Goal: Entertainment & Leisure: Consume media (video, audio)

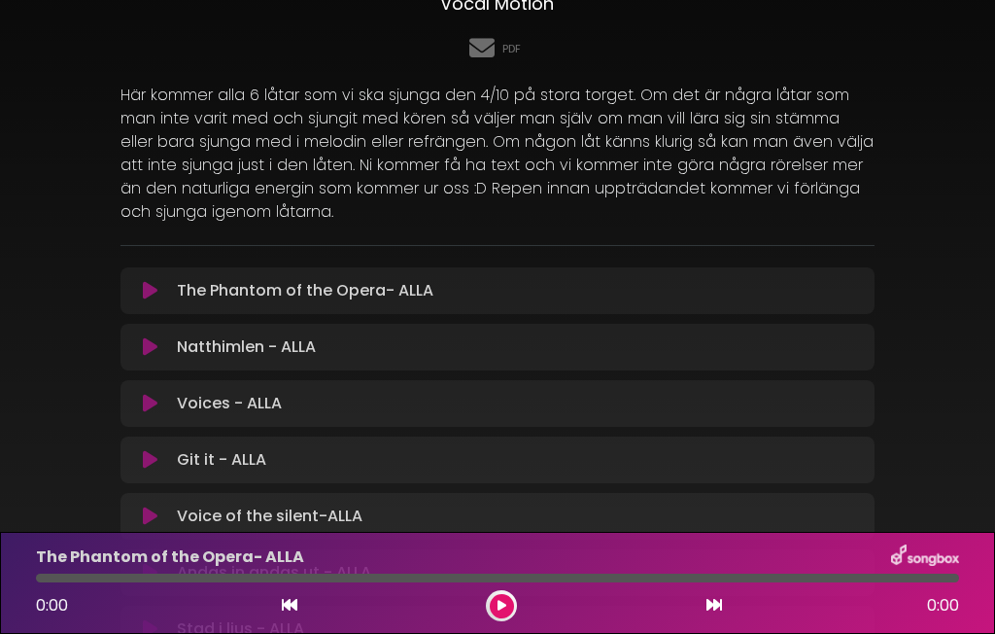
scroll to position [217, 0]
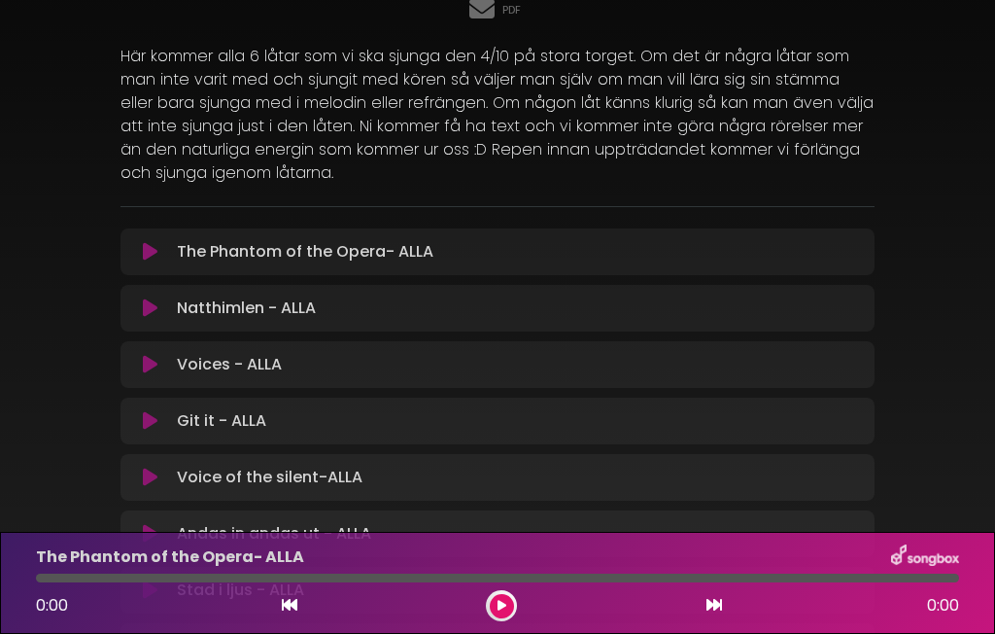
click at [324, 323] on div "Natthimlen - ALLA Loading Track... Name" at bounding box center [497, 308] width 754 height 47
click at [291, 316] on p "Natthimlen - ALLA Loading Track..." at bounding box center [246, 307] width 139 height 23
click at [316, 310] on p "Natthimlen - ALLA Loading Track..." at bounding box center [246, 307] width 139 height 23
click at [156, 315] on icon at bounding box center [150, 307] width 15 height 19
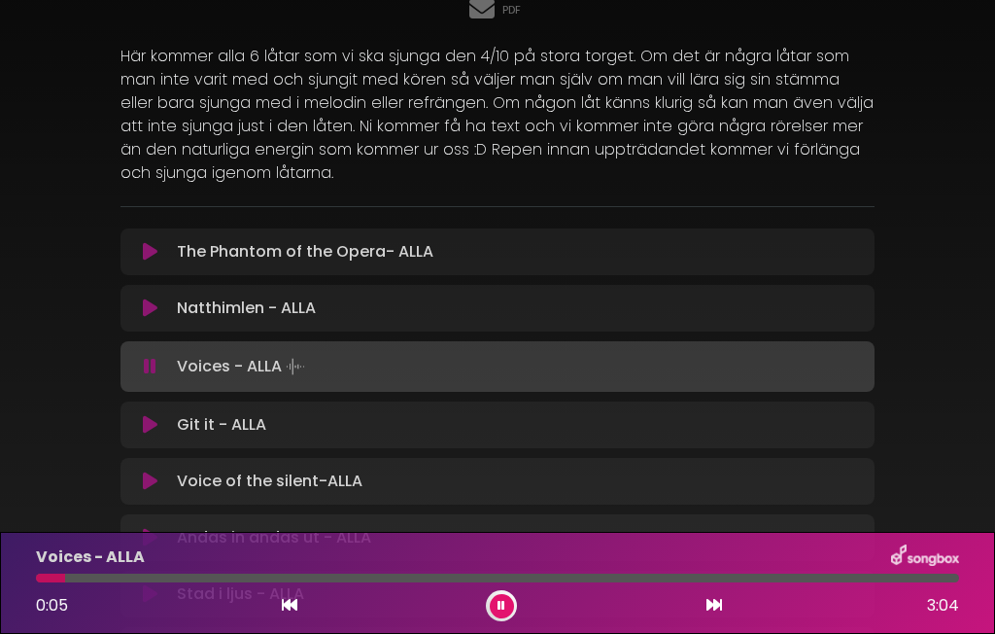
click at [337, 484] on p "Voice of the silent-ALLA Loading Track..." at bounding box center [270, 480] width 186 height 23
click at [153, 489] on icon at bounding box center [150, 480] width 15 height 19
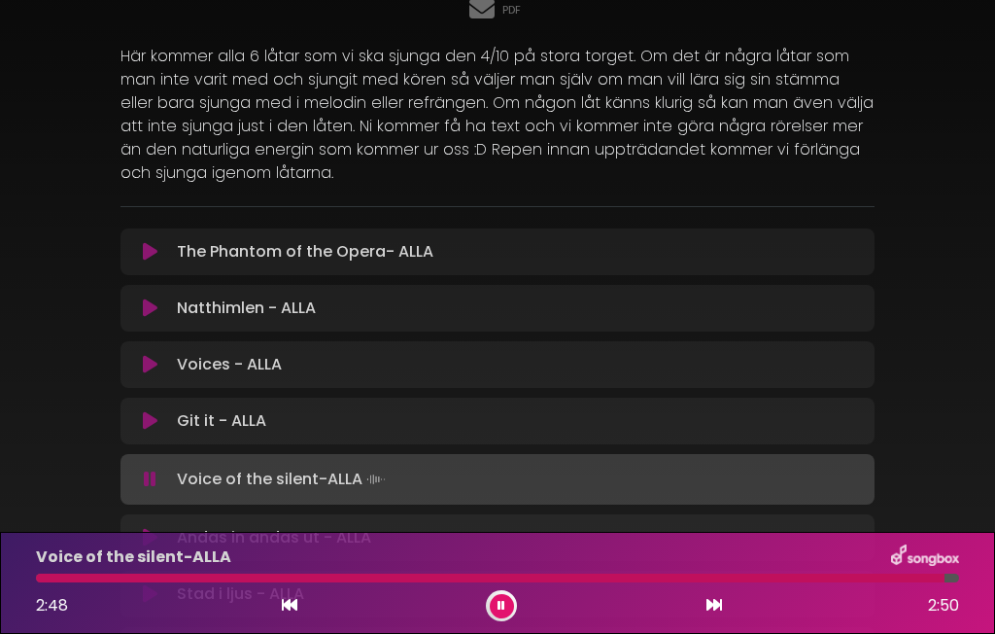
click at [503, 582] on div at bounding box center [490, 577] width 908 height 9
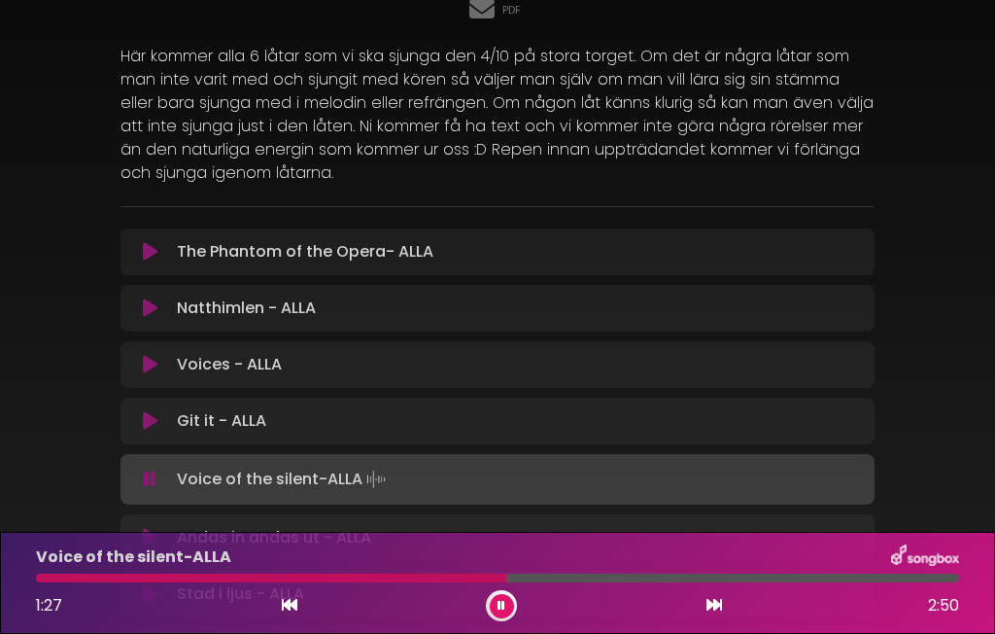
click at [502, 611] on icon at bounding box center [501, 606] width 8 height 12
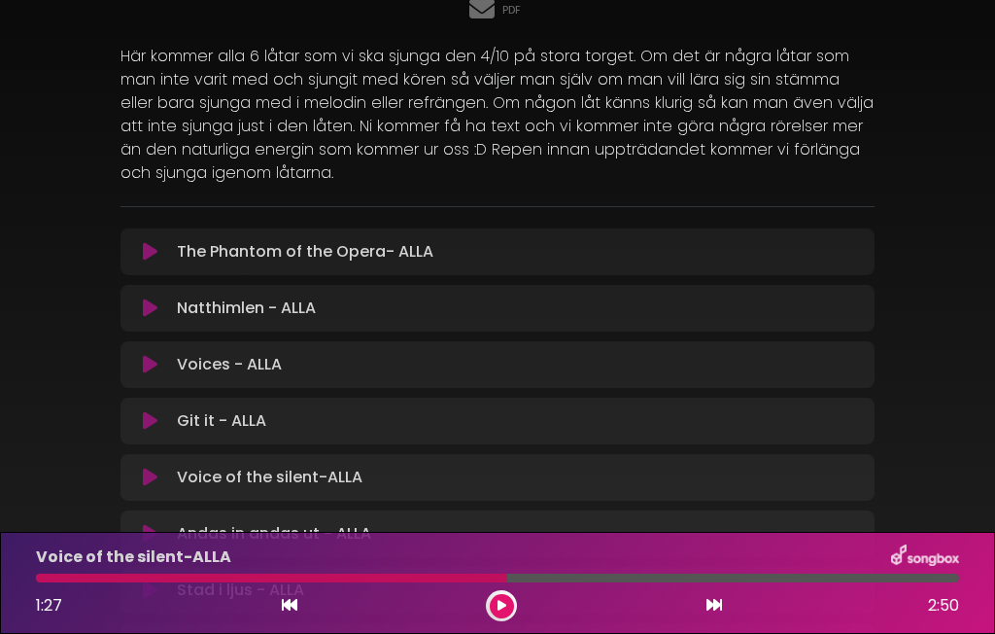
click at [298, 253] on p "The Phantom of the Opera- ALLA Loading Track..." at bounding box center [305, 251] width 257 height 23
click at [154, 259] on icon at bounding box center [150, 251] width 15 height 19
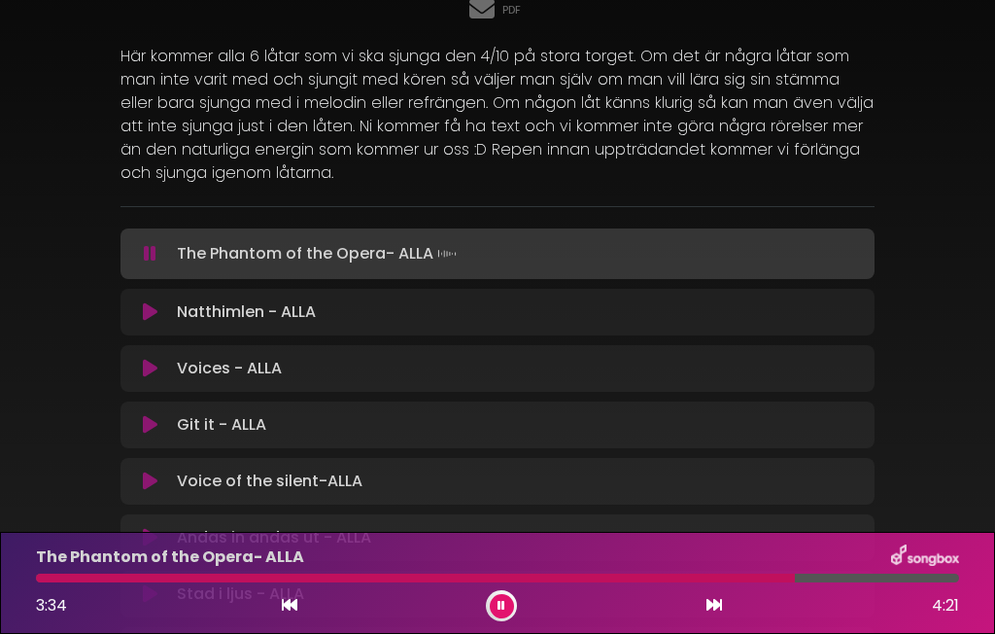
click at [500, 634] on div "The Phantom of the Opera- ALLA 3:34 4:21" at bounding box center [497, 582] width 995 height 102
click at [495, 618] on button at bounding box center [502, 606] width 24 height 24
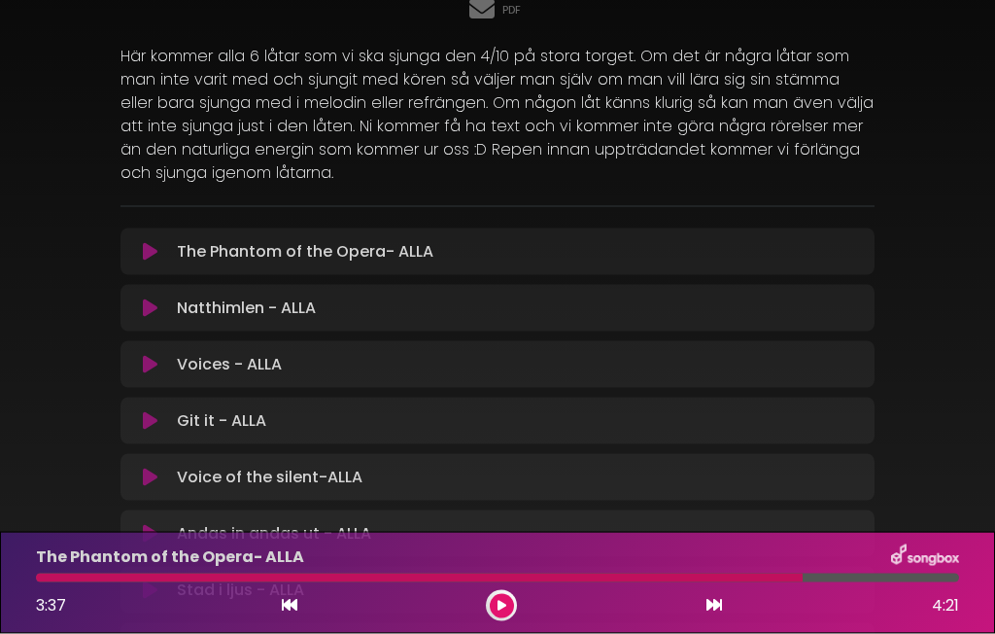
scroll to position [0, 0]
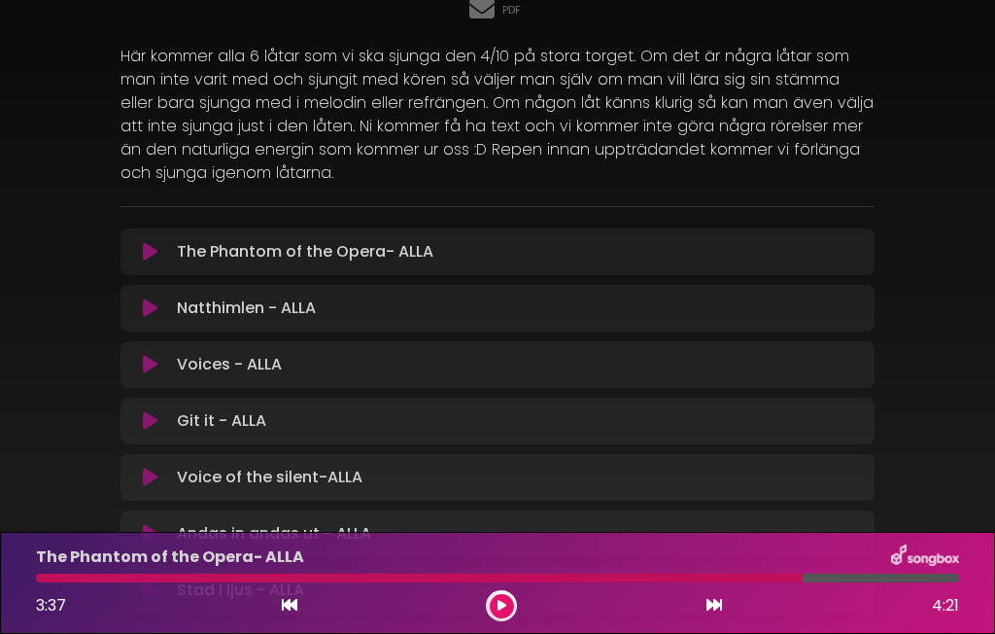
click at [225, 311] on p "Natthimlen - ALLA Loading Track..." at bounding box center [246, 307] width 139 height 23
click at [151, 312] on icon at bounding box center [150, 307] width 15 height 19
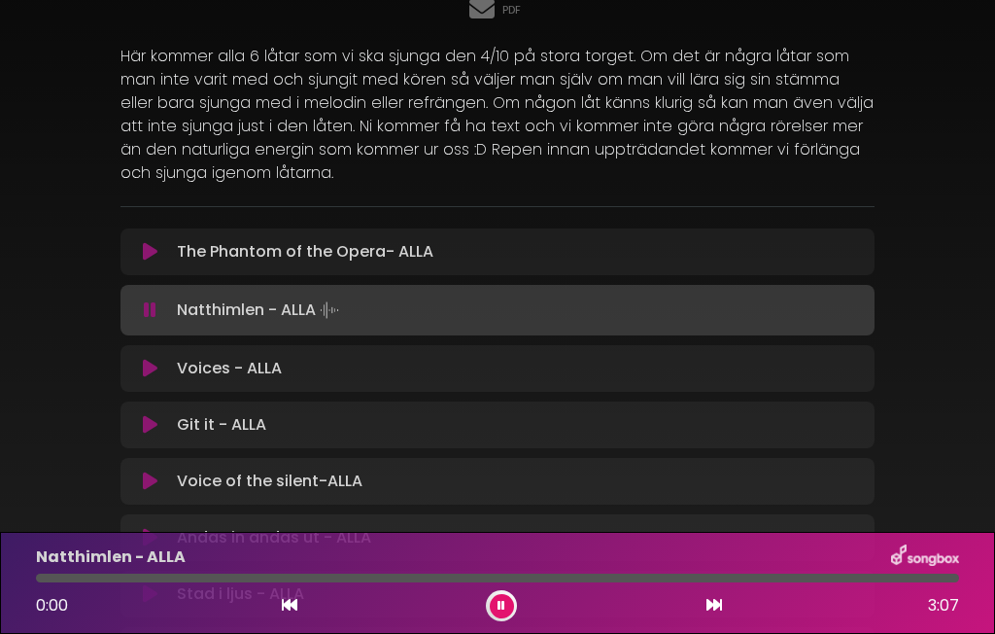
click at [161, 259] on button at bounding box center [150, 251] width 37 height 19
click at [154, 254] on icon at bounding box center [150, 251] width 15 height 19
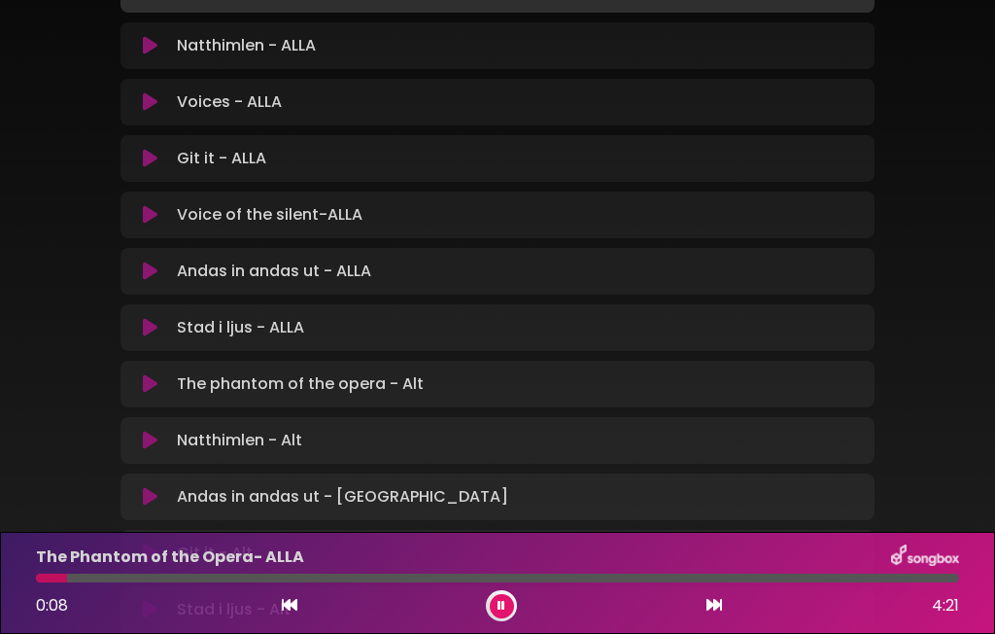
scroll to position [484, 0]
click at [239, 333] on p "Stad i ljus - ALLA Loading Track..." at bounding box center [240, 326] width 127 height 23
click at [154, 335] on icon at bounding box center [150, 326] width 15 height 19
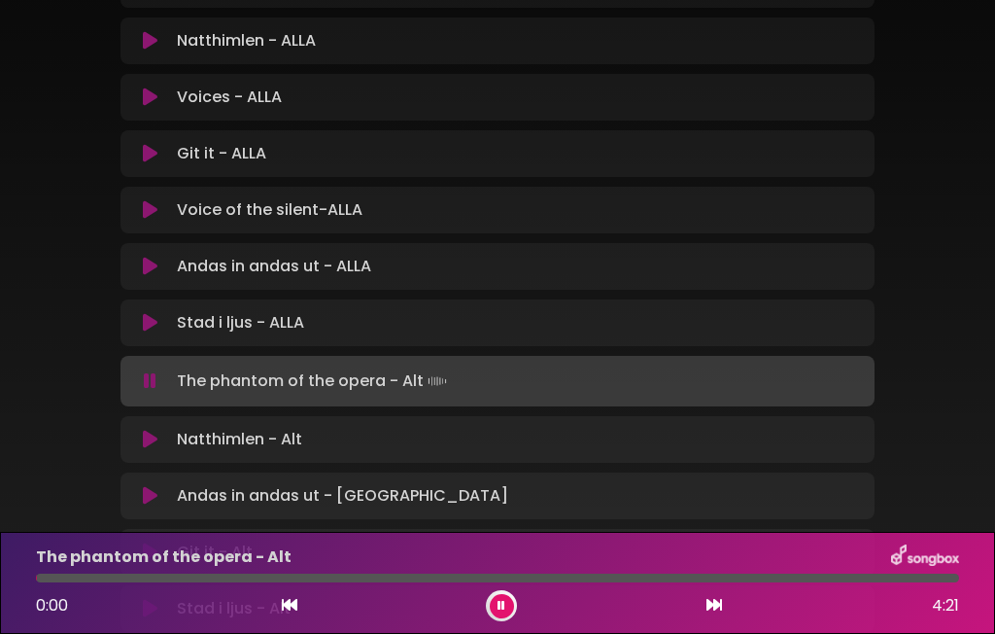
click at [497, 618] on button at bounding box center [502, 606] width 24 height 24
